Goal: Obtain resource: Obtain resource

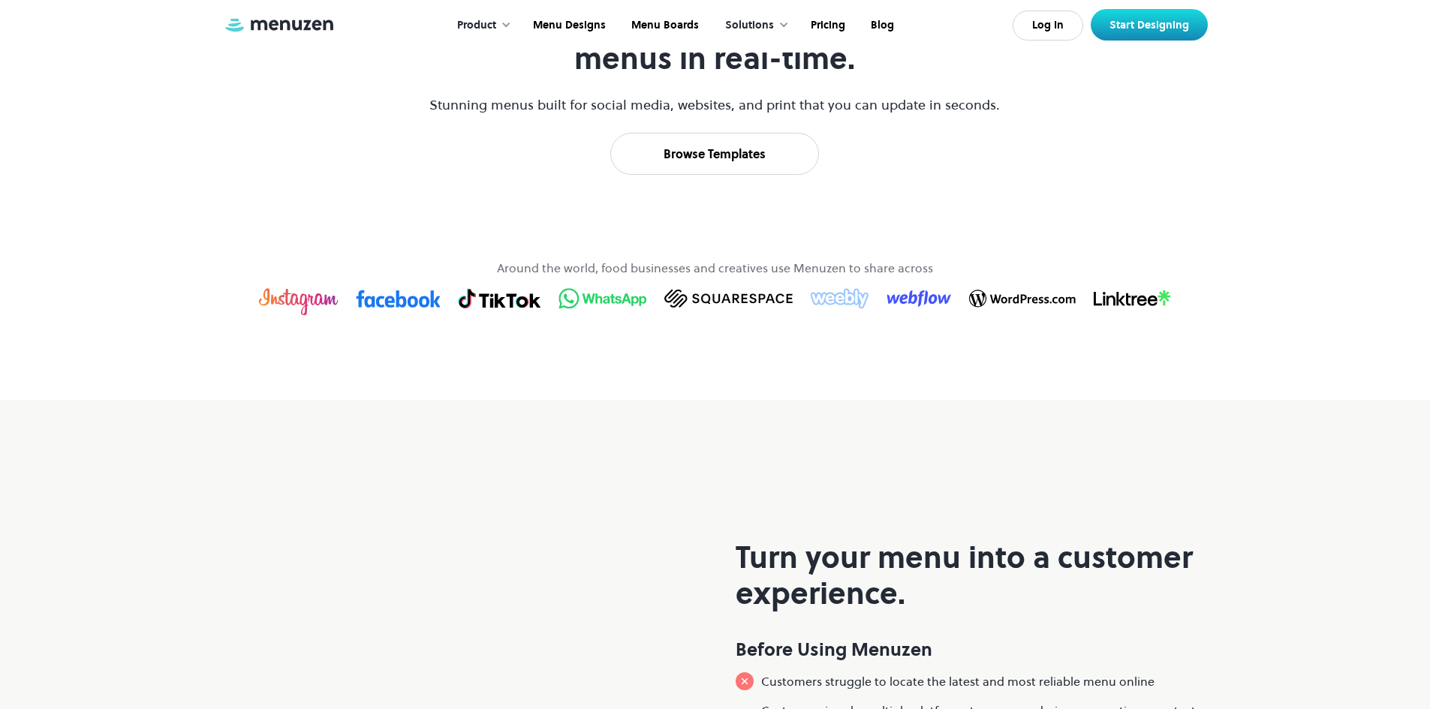
scroll to position [826, 0]
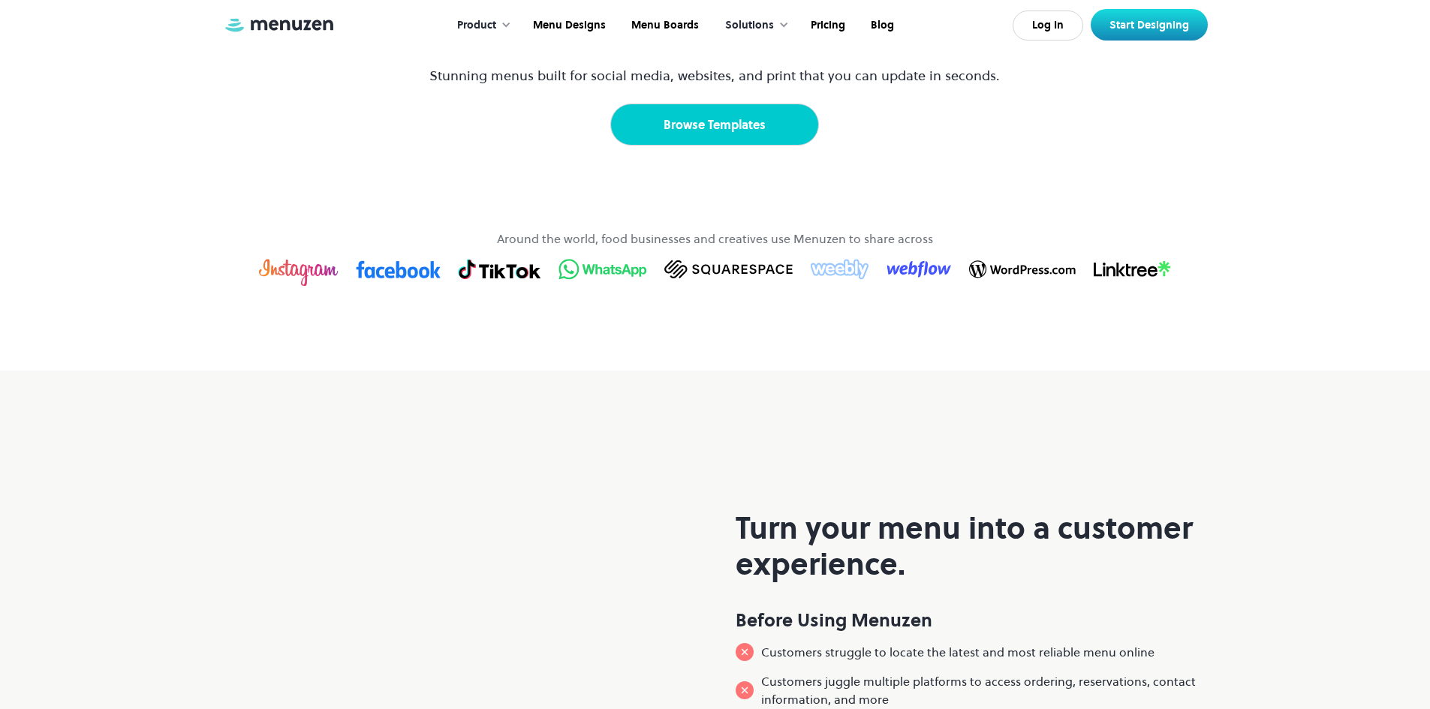
click at [734, 146] on link "Browse Templates" at bounding box center [714, 125] width 209 height 42
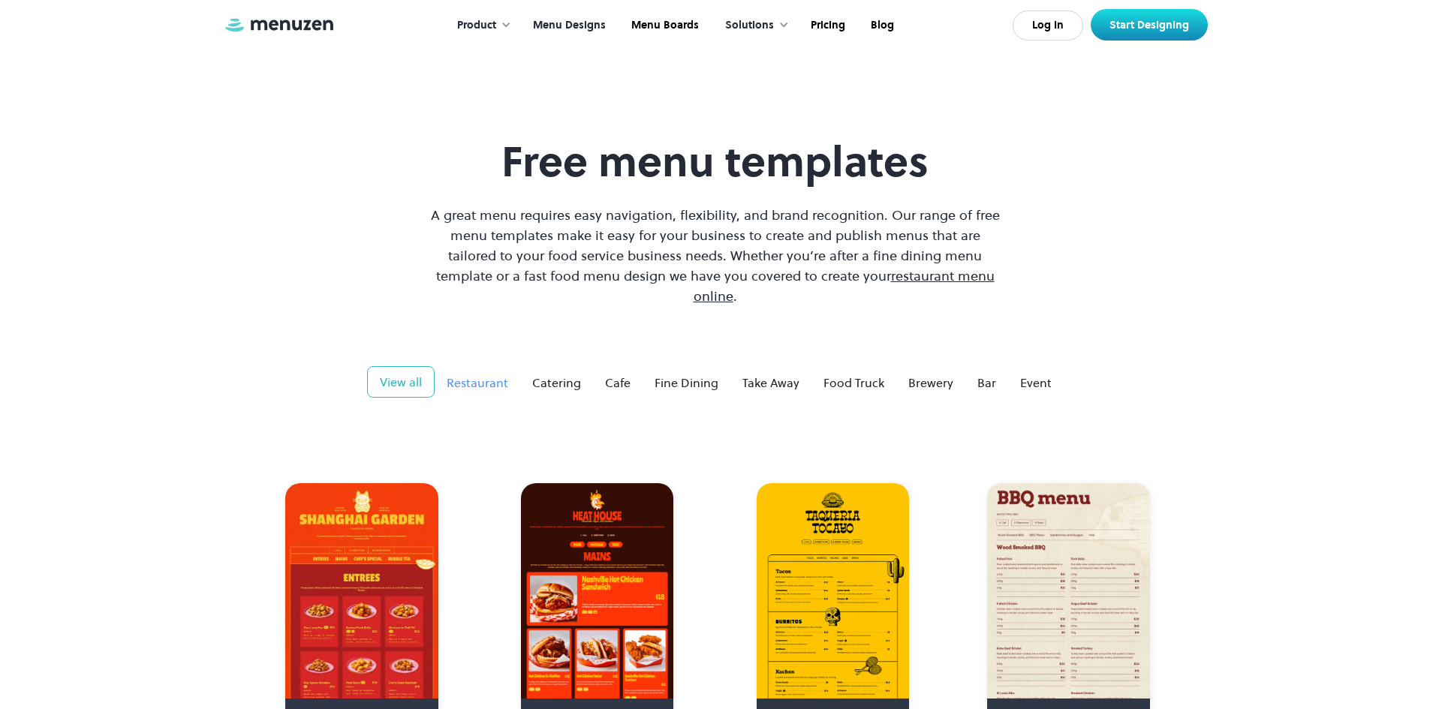
click at [487, 374] on div "Restaurant" at bounding box center [478, 383] width 62 height 18
click at [779, 368] on link "Take Away" at bounding box center [771, 383] width 81 height 30
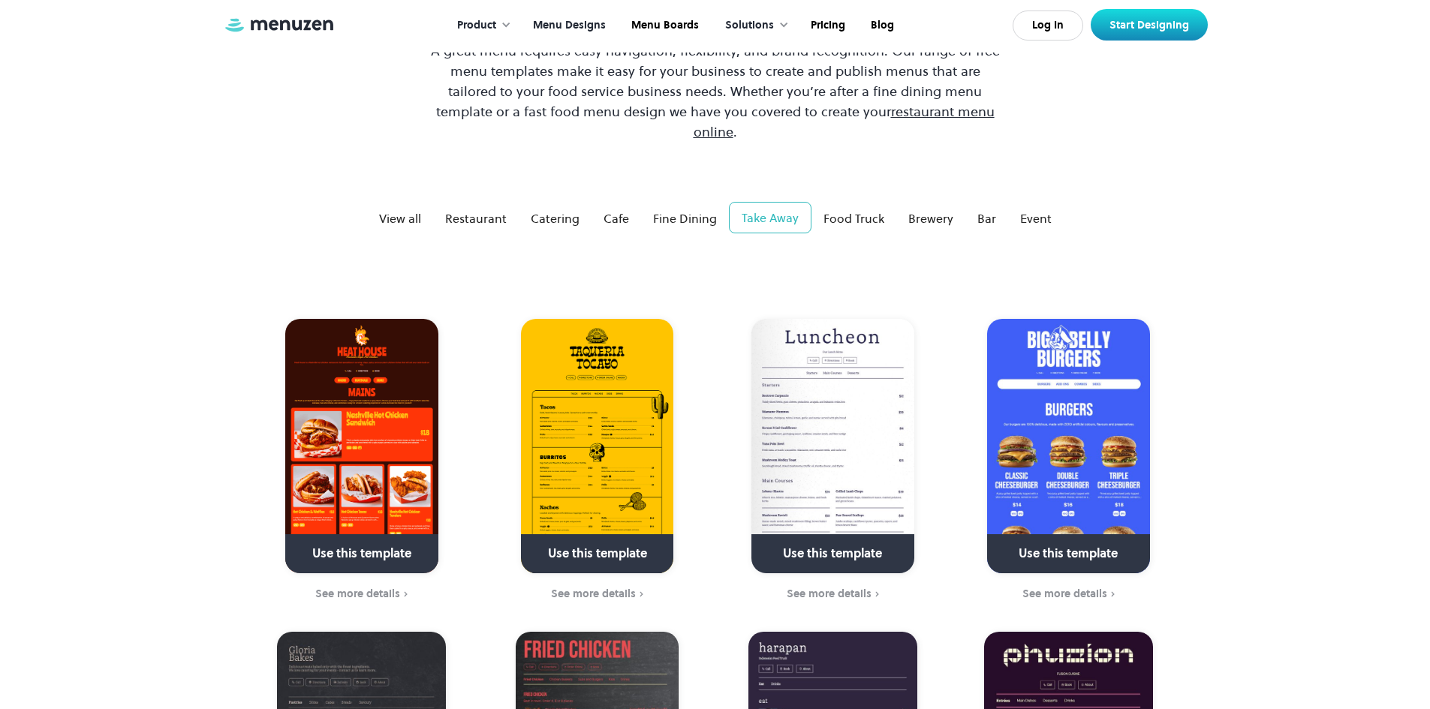
scroll to position [225, 0]
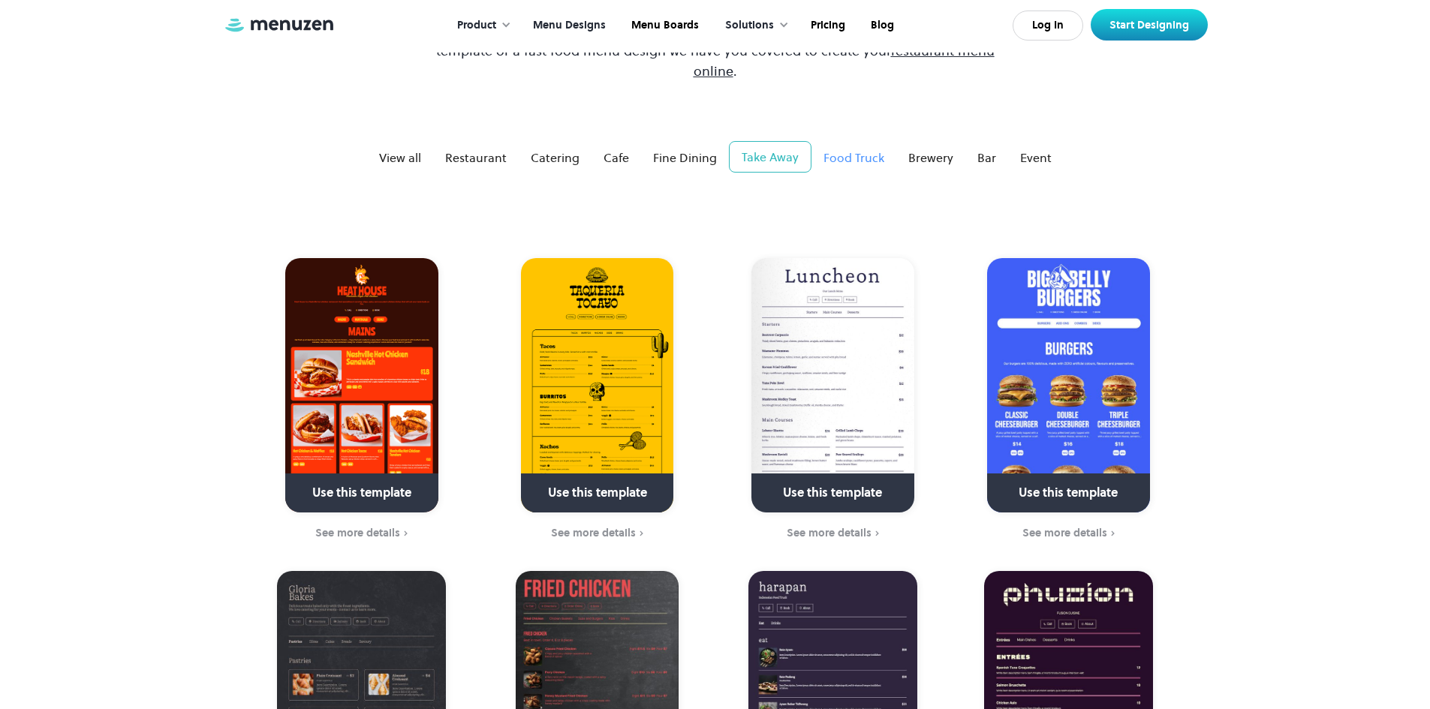
click at [859, 149] on div "Food Truck" at bounding box center [854, 158] width 61 height 18
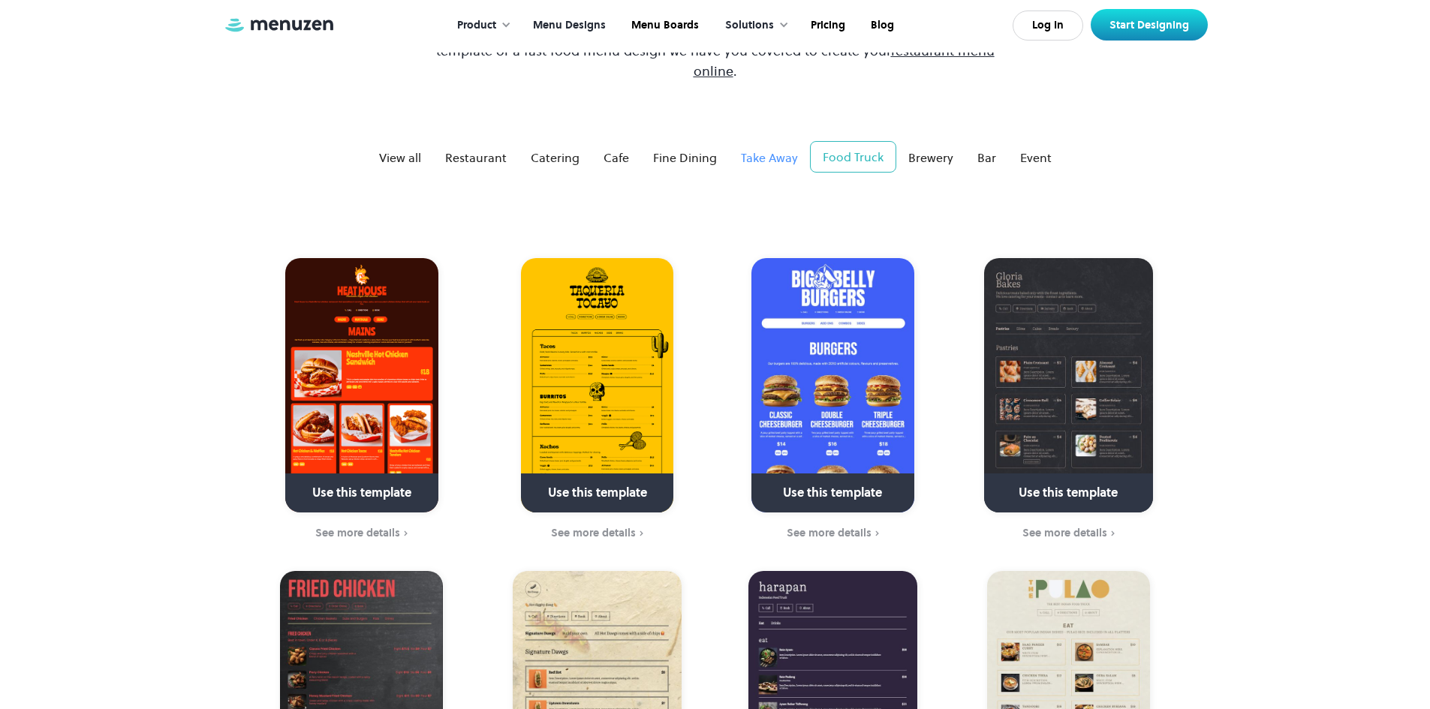
click at [771, 149] on div "Take Away" at bounding box center [769, 158] width 57 height 18
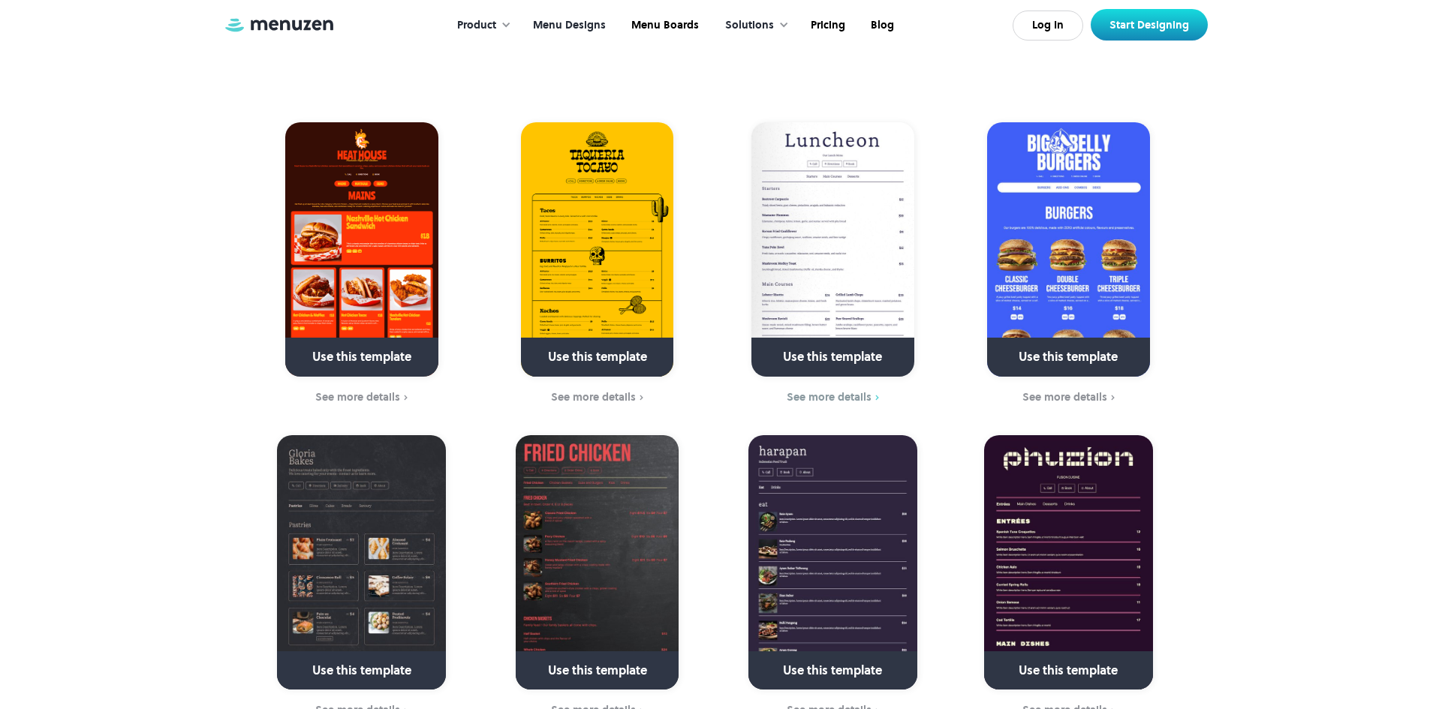
scroll to position [375, 0]
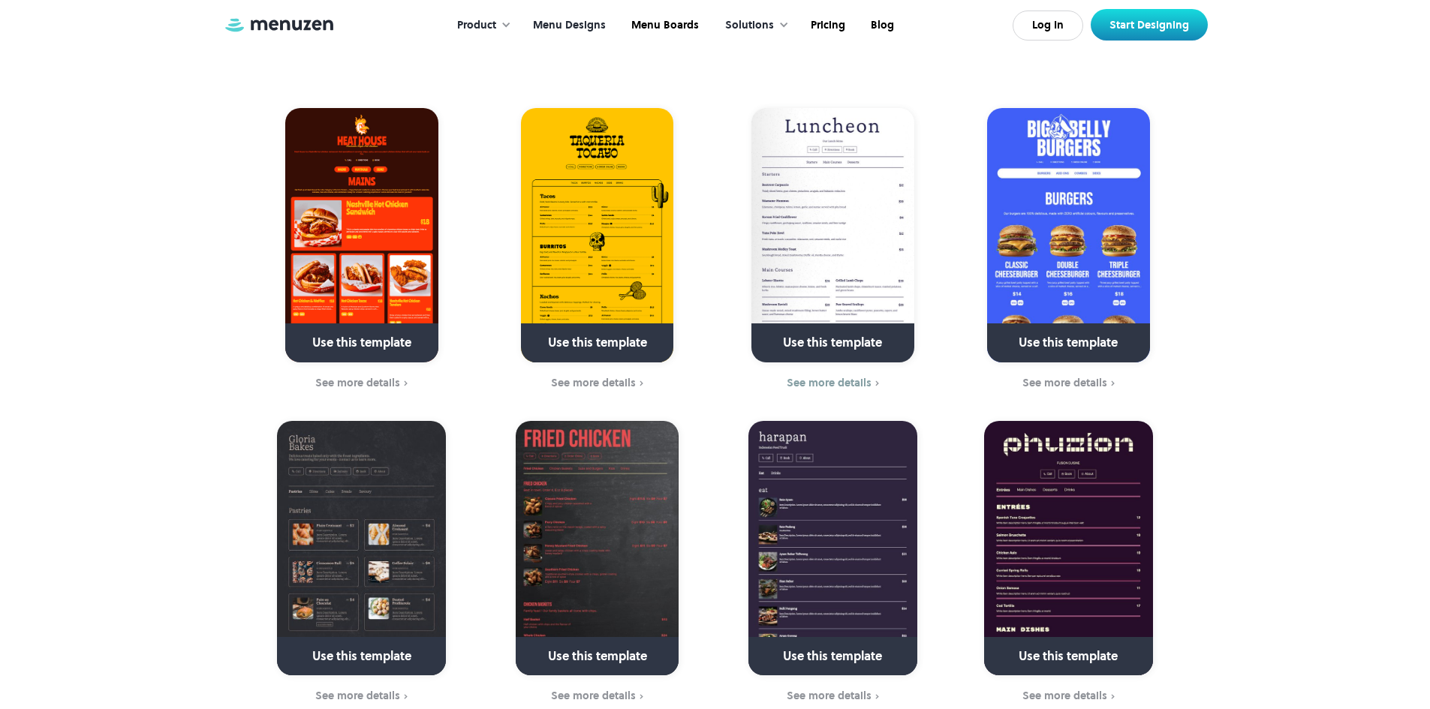
click at [847, 292] on img at bounding box center [833, 235] width 163 height 255
